Goal: Navigation & Orientation: Find specific page/section

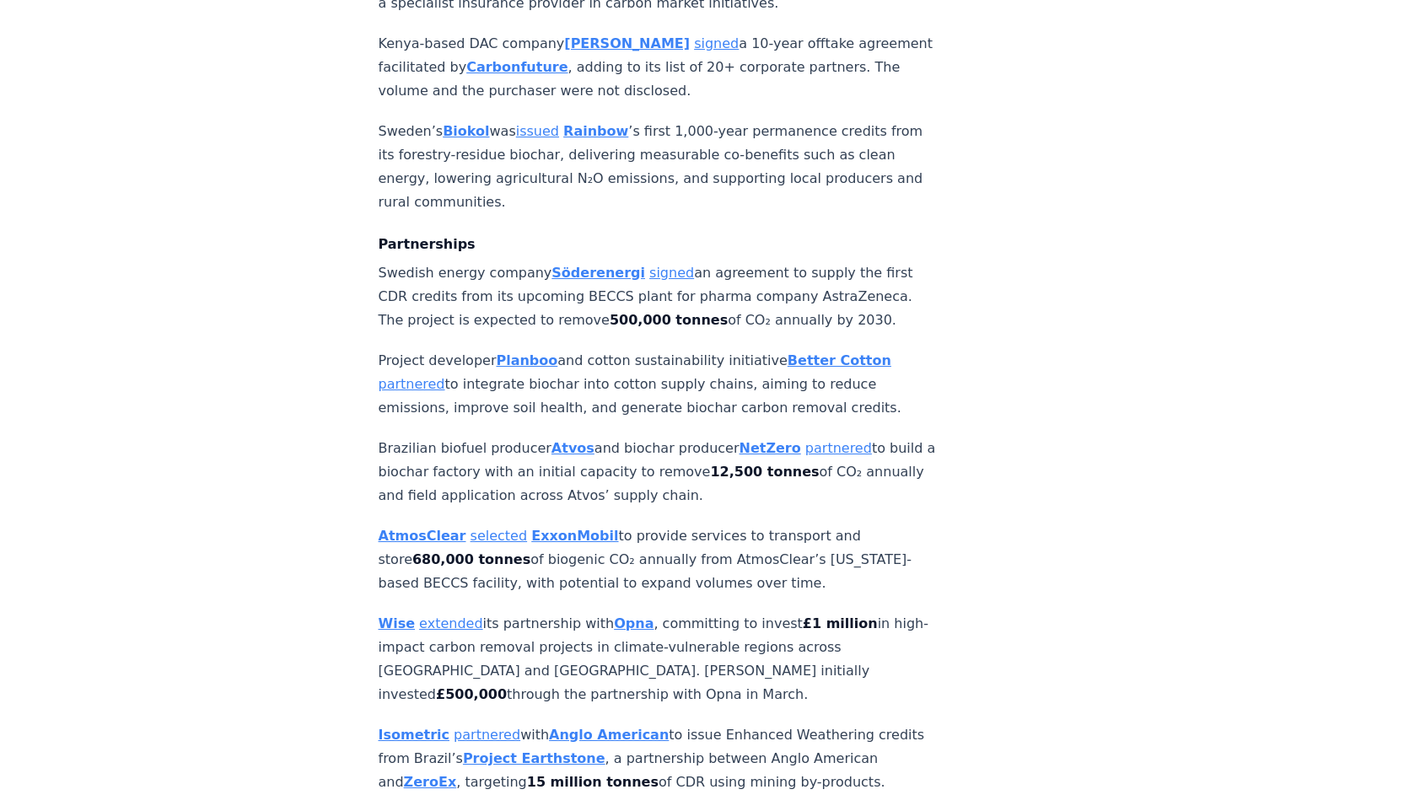
scroll to position [1957, 0]
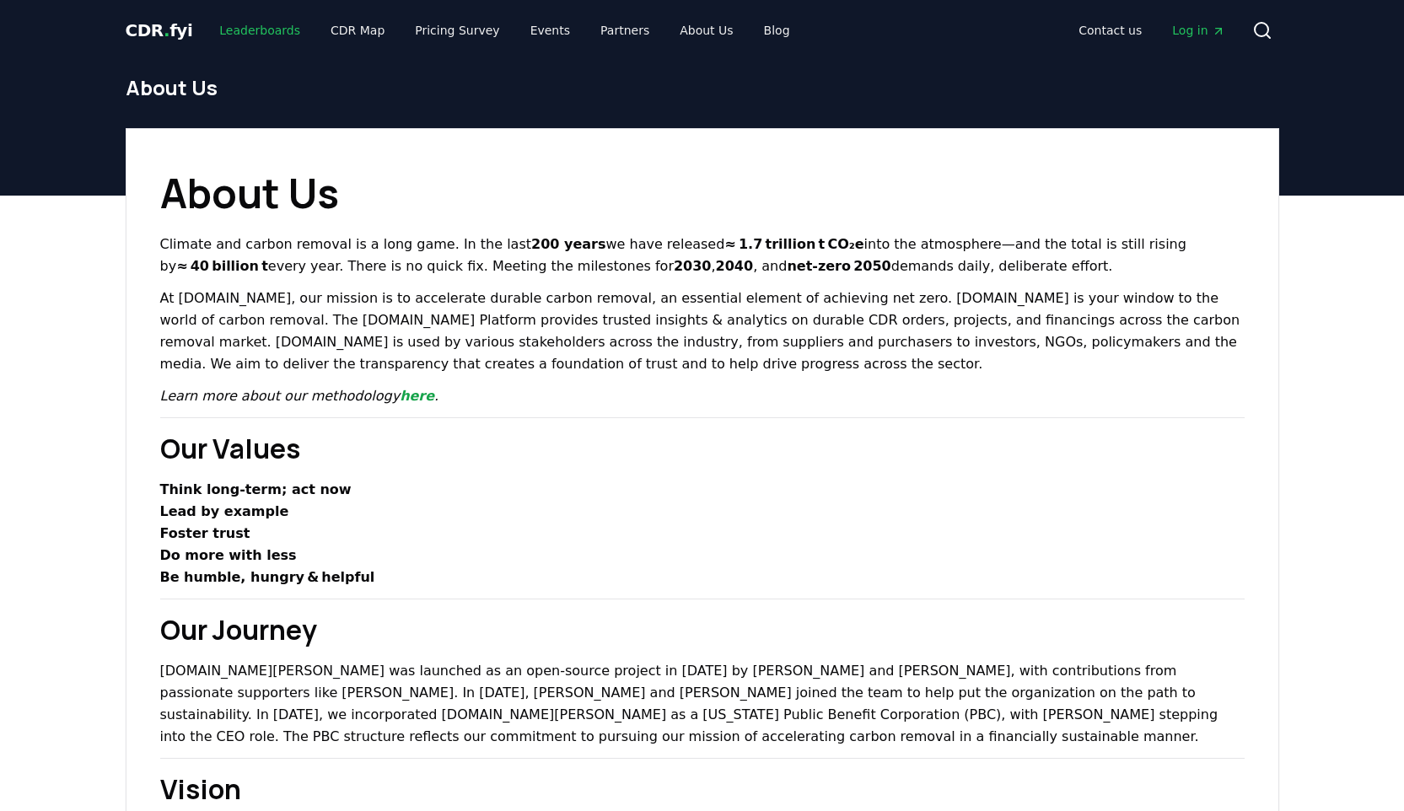
click at [264, 30] on link "Leaderboards" at bounding box center [260, 30] width 108 height 30
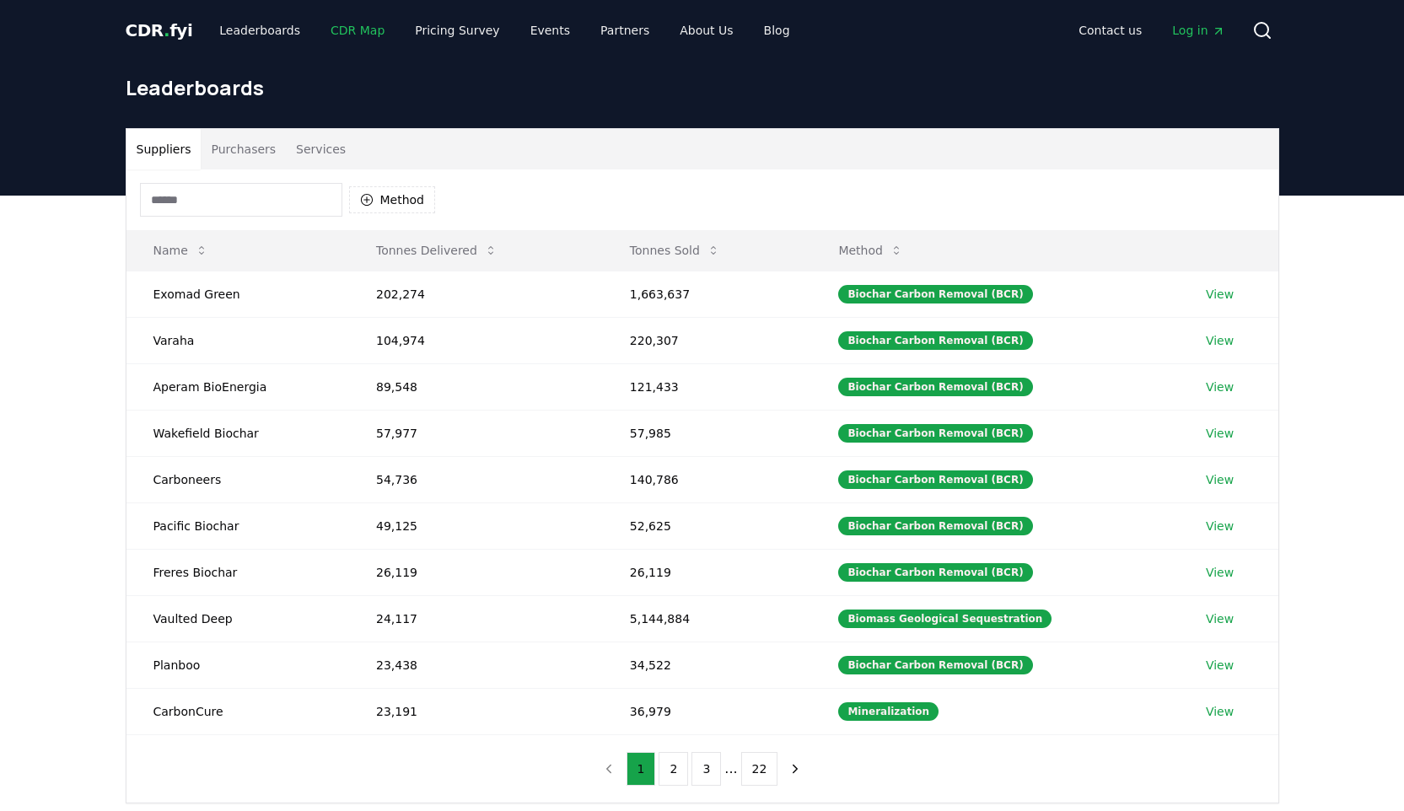
click at [347, 31] on link "CDR Map" at bounding box center [357, 30] width 81 height 30
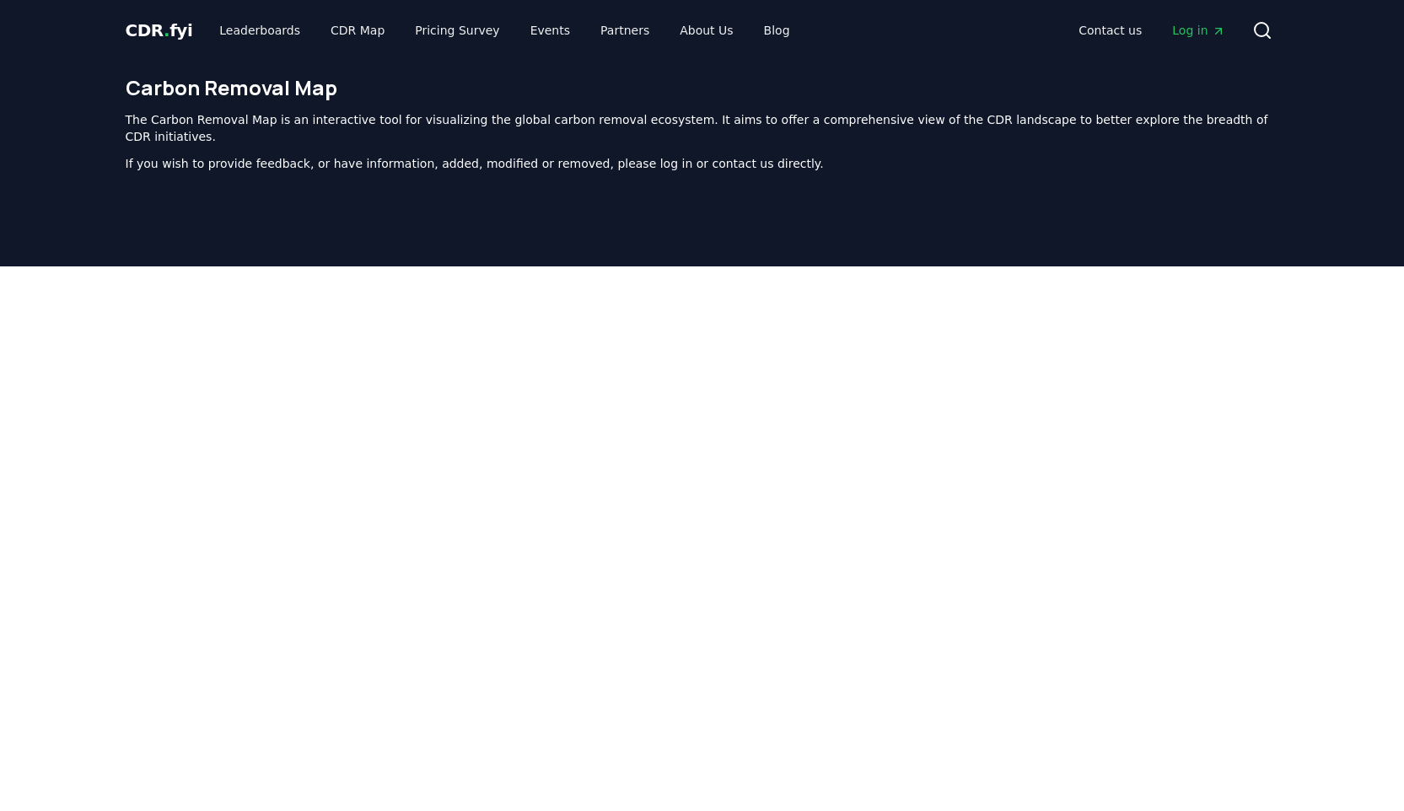
scroll to position [520, 0]
